Goal: Navigation & Orientation: Find specific page/section

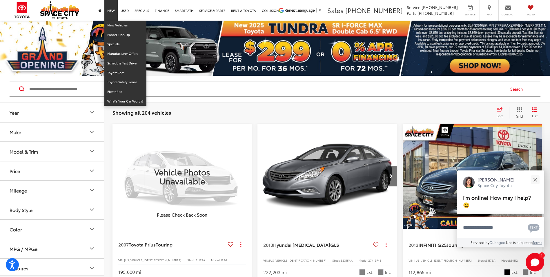
click at [113, 10] on link "New" at bounding box center [110, 10] width 13 height 21
click at [113, 26] on link "New Vehicles" at bounding box center [125, 26] width 42 height 10
